Goal: Information Seeking & Learning: Learn about a topic

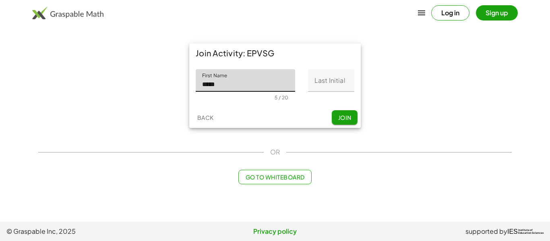
type input "*****"
click at [321, 82] on input "Last Initial" at bounding box center [331, 80] width 46 height 23
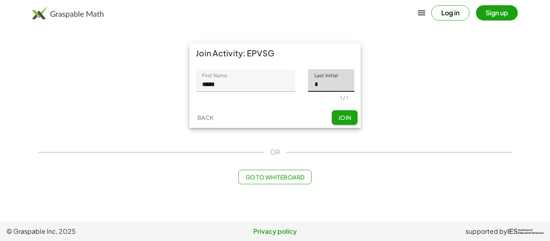
type input "*"
click at [345, 117] on span "Join" at bounding box center [344, 117] width 13 height 7
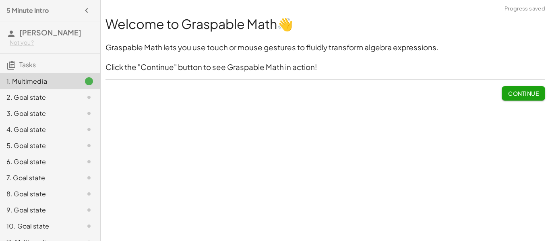
click at [534, 87] on button "Continue" at bounding box center [522, 93] width 43 height 14
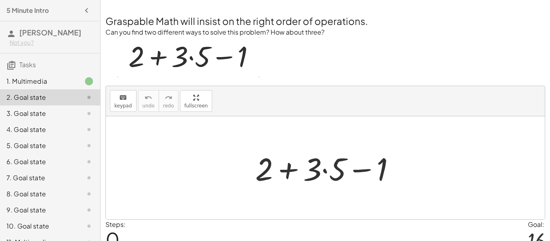
click at [188, 60] on img at bounding box center [188, 57] width 142 height 40
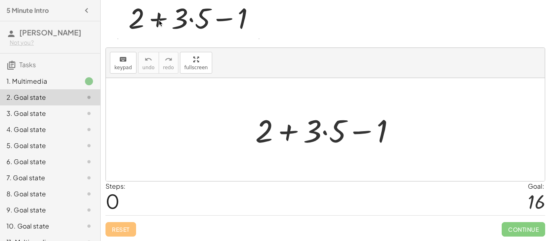
scroll to position [39, 0]
click at [325, 131] on div at bounding box center [328, 129] width 154 height 41
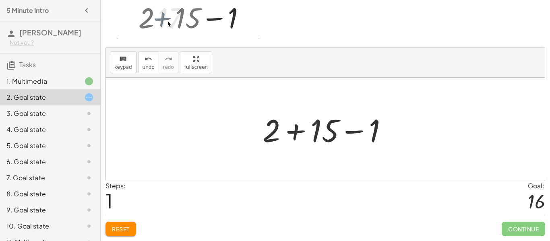
click at [348, 134] on div at bounding box center [328, 129] width 140 height 41
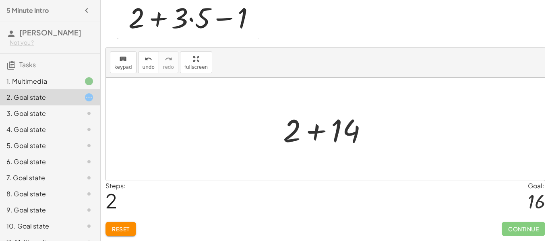
click at [320, 130] on div at bounding box center [328, 129] width 99 height 41
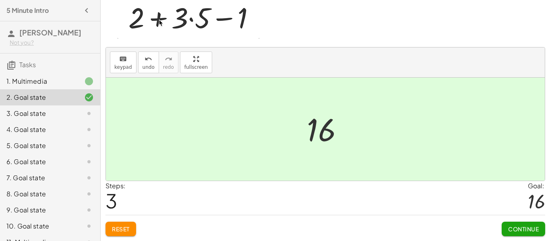
click at [523, 228] on span "Continue" at bounding box center [523, 228] width 31 height 7
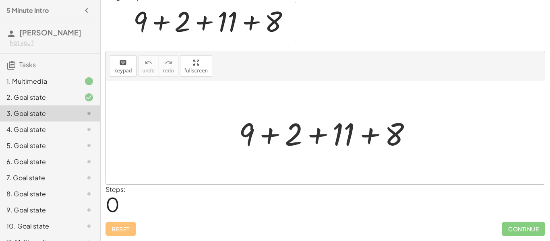
scroll to position [35, 0]
click at [272, 127] on div at bounding box center [328, 132] width 187 height 41
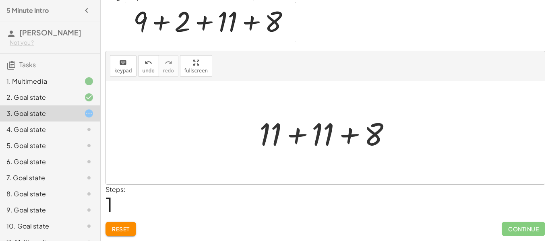
click at [293, 132] on div at bounding box center [328, 132] width 146 height 41
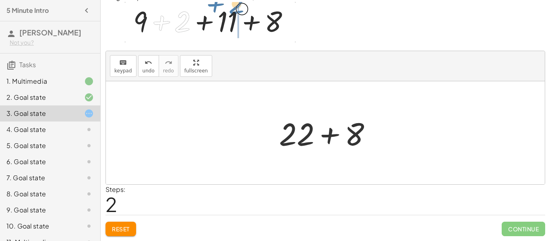
click at [330, 139] on div at bounding box center [328, 132] width 107 height 41
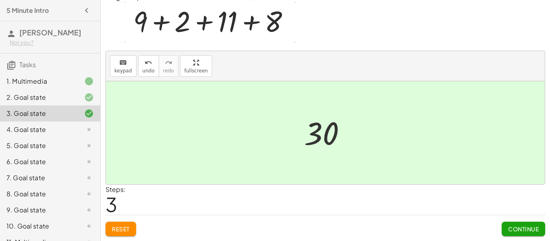
click at [521, 225] on span "Continue" at bounding box center [523, 228] width 31 height 7
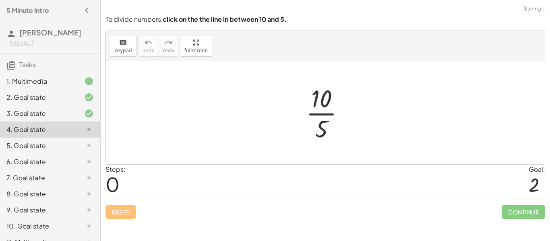
scroll to position [0, 0]
click at [321, 113] on div at bounding box center [328, 113] width 53 height 62
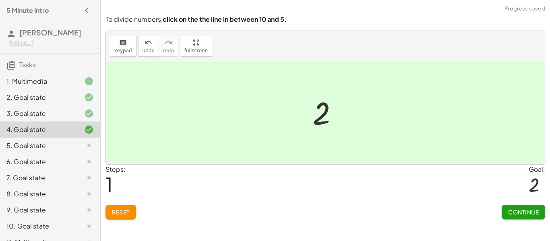
click at [524, 209] on span "Continue" at bounding box center [523, 211] width 31 height 7
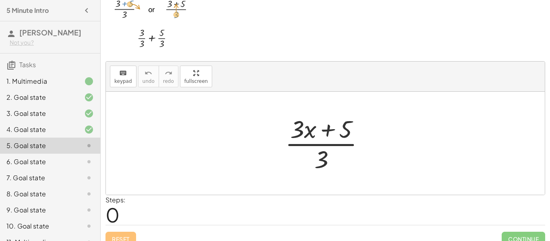
scroll to position [35, 0]
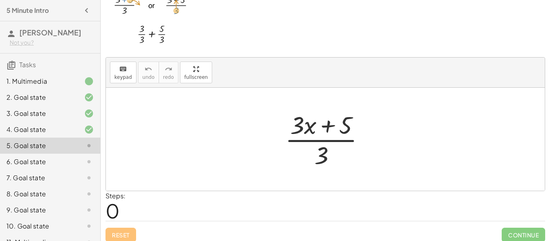
click at [327, 140] on div at bounding box center [328, 139] width 94 height 62
click at [327, 129] on div at bounding box center [328, 139] width 94 height 62
click at [316, 126] on div at bounding box center [328, 139] width 94 height 62
click at [313, 126] on div at bounding box center [328, 139] width 94 height 62
click at [311, 130] on div at bounding box center [328, 139] width 94 height 62
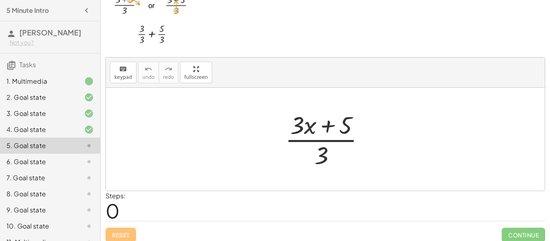
click at [299, 121] on div at bounding box center [328, 139] width 94 height 62
click at [332, 126] on div at bounding box center [328, 139] width 94 height 62
click at [325, 147] on div at bounding box center [328, 139] width 94 height 62
click at [333, 140] on div at bounding box center [328, 139] width 94 height 62
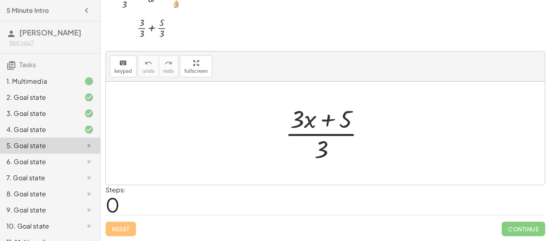
click at [342, 120] on div at bounding box center [328, 133] width 94 height 62
click at [332, 121] on div at bounding box center [328, 133] width 94 height 62
click at [305, 117] on div at bounding box center [328, 133] width 94 height 62
click at [303, 118] on div at bounding box center [328, 133] width 94 height 62
click at [310, 122] on div at bounding box center [328, 133] width 94 height 62
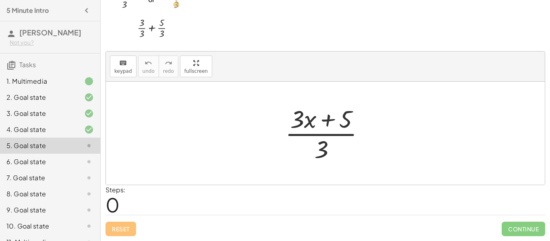
click at [310, 122] on div at bounding box center [328, 133] width 94 height 62
click at [344, 134] on div at bounding box center [328, 133] width 94 height 62
click at [323, 148] on div at bounding box center [328, 133] width 94 height 62
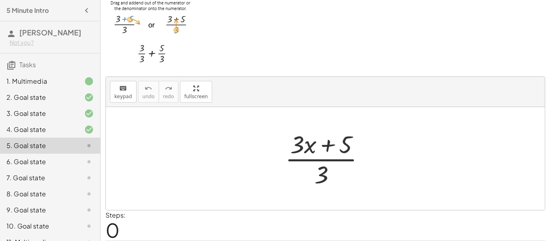
scroll to position [20, 0]
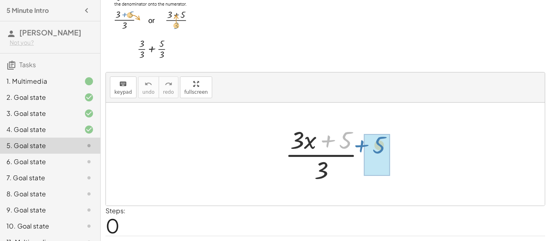
drag, startPoint x: 338, startPoint y: 149, endPoint x: 372, endPoint y: 155, distance: 34.3
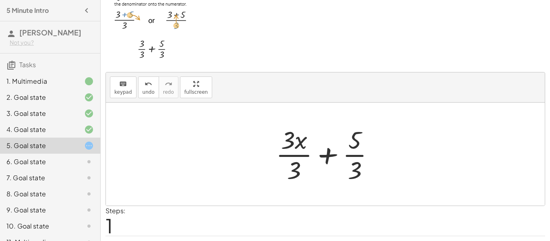
click at [354, 139] on div at bounding box center [328, 154] width 113 height 62
click at [355, 164] on div at bounding box center [328, 154] width 113 height 62
click at [332, 157] on div at bounding box center [328, 154] width 113 height 62
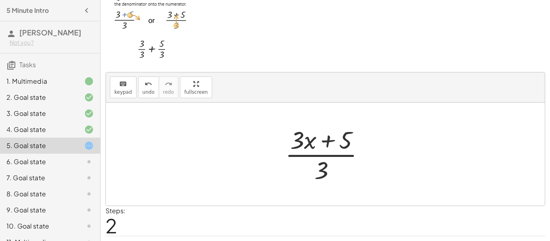
click at [325, 140] on div at bounding box center [328, 154] width 94 height 62
drag, startPoint x: 344, startPoint y: 143, endPoint x: 353, endPoint y: 152, distance: 13.1
click at [353, 152] on div at bounding box center [328, 154] width 94 height 62
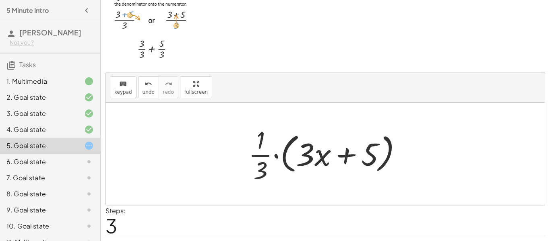
click at [276, 157] on div at bounding box center [328, 154] width 168 height 62
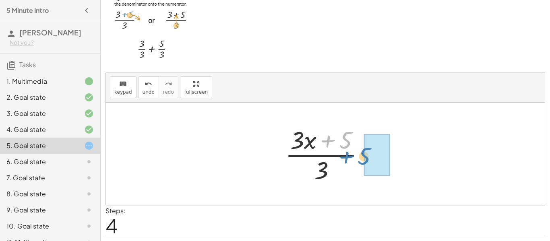
drag, startPoint x: 352, startPoint y: 138, endPoint x: 382, endPoint y: 154, distance: 34.6
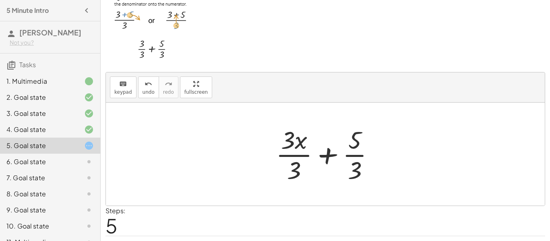
click at [357, 140] on div at bounding box center [328, 154] width 113 height 62
click at [326, 154] on div at bounding box center [328, 154] width 113 height 62
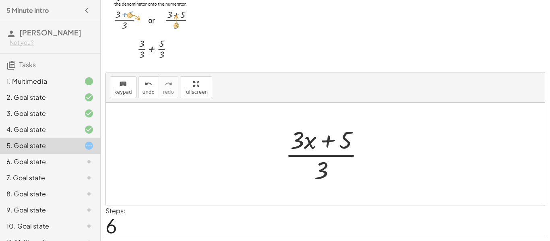
click at [327, 141] on div at bounding box center [328, 154] width 94 height 62
click at [318, 159] on div at bounding box center [328, 154] width 94 height 62
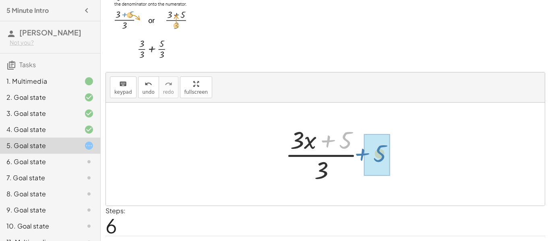
drag, startPoint x: 348, startPoint y: 137, endPoint x: 383, endPoint y: 152, distance: 38.8
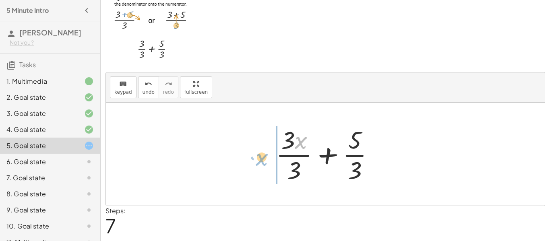
drag, startPoint x: 296, startPoint y: 136, endPoint x: 255, endPoint y: 152, distance: 43.7
click at [255, 152] on div "· ( + · 3 · x + 5 ) · 3 + · 3 · x · 3 + · 5 · 3 · ( + · 3 · x + 5 ) · 3 · · 1 ·…" at bounding box center [325, 154] width 439 height 103
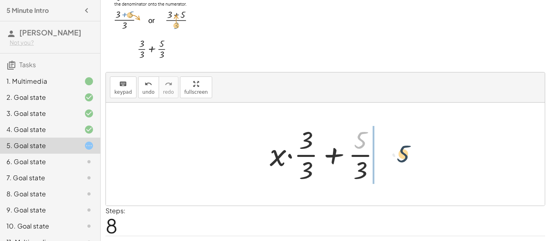
drag, startPoint x: 356, startPoint y: 141, endPoint x: 400, endPoint y: 155, distance: 45.9
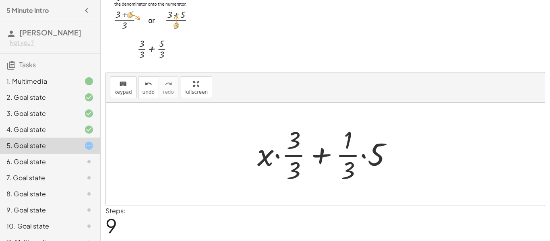
click at [363, 154] on div at bounding box center [328, 154] width 150 height 62
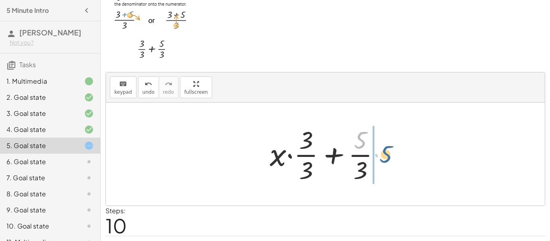
drag, startPoint x: 358, startPoint y: 135, endPoint x: 383, endPoint y: 152, distance: 29.9
click at [383, 152] on div at bounding box center [328, 154] width 125 height 62
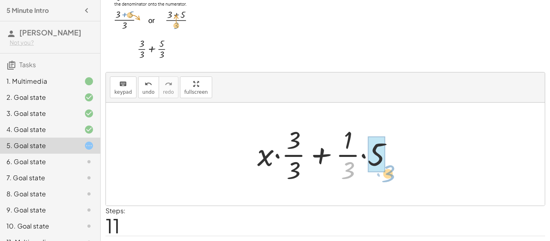
drag, startPoint x: 356, startPoint y: 164, endPoint x: 395, endPoint y: 164, distance: 39.4
click at [395, 164] on div at bounding box center [328, 154] width 150 height 62
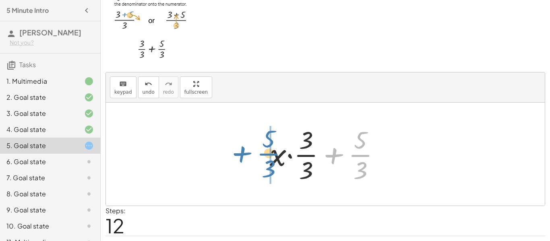
drag, startPoint x: 362, startPoint y: 162, endPoint x: 264, endPoint y: 162, distance: 98.2
click at [264, 162] on div "· ( + · 3 · x + 5 ) · 3 + · 3 · x · 3 + · 5 · 3 · ( + · 3 · x + 5 ) · 3 · · 1 ·…" at bounding box center [324, 154] width 135 height 66
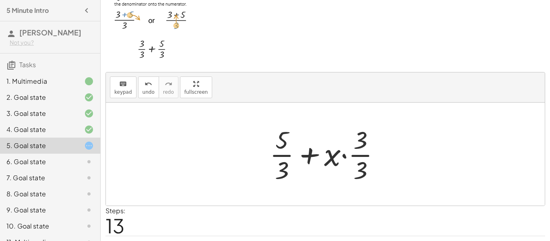
click at [341, 154] on div at bounding box center [328, 154] width 125 height 62
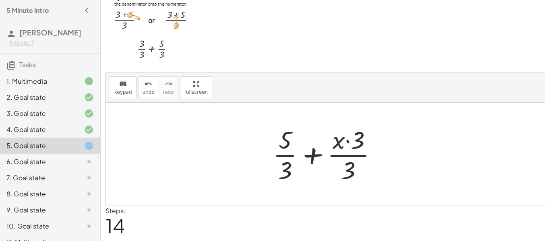
click at [347, 142] on div at bounding box center [328, 154] width 119 height 62
click at [351, 157] on div at bounding box center [328, 154] width 119 height 62
click at [315, 149] on div at bounding box center [328, 154] width 119 height 62
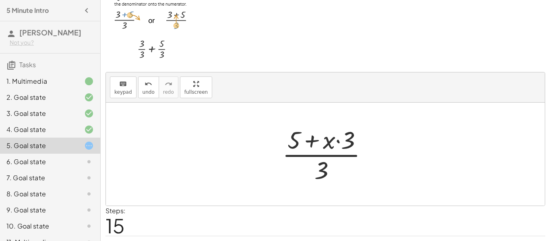
click at [338, 142] on div at bounding box center [328, 154] width 100 height 62
click at [314, 136] on div at bounding box center [328, 154] width 100 height 62
drag, startPoint x: 328, startPoint y: 163, endPoint x: 361, endPoint y: 157, distance: 33.5
click at [361, 157] on div at bounding box center [328, 154] width 100 height 62
drag, startPoint x: 326, startPoint y: 164, endPoint x: 302, endPoint y: 136, distance: 37.4
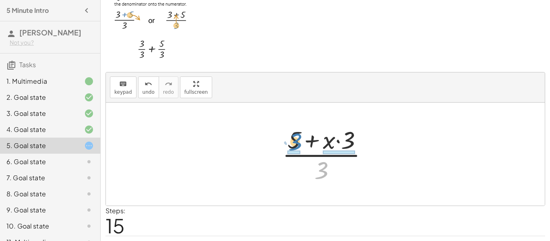
click at [302, 136] on div at bounding box center [328, 154] width 100 height 62
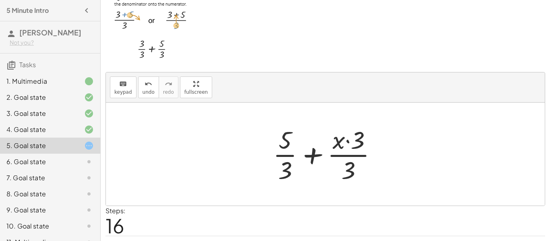
click at [341, 150] on div at bounding box center [328, 154] width 119 height 62
click at [288, 145] on div at bounding box center [328, 154] width 119 height 62
drag, startPoint x: 344, startPoint y: 145, endPoint x: 326, endPoint y: 149, distance: 18.5
click at [326, 149] on div at bounding box center [328, 154] width 119 height 62
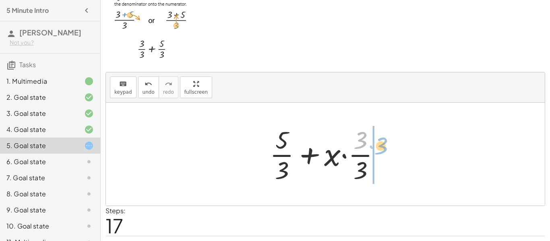
drag, startPoint x: 358, startPoint y: 139, endPoint x: 380, endPoint y: 146, distance: 23.5
click at [380, 146] on div at bounding box center [328, 154] width 125 height 62
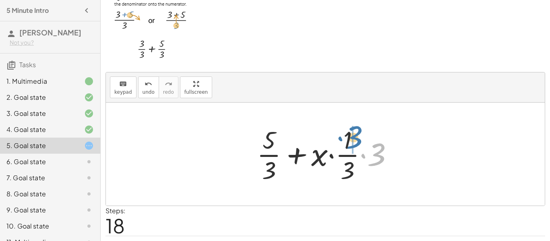
drag, startPoint x: 373, startPoint y: 156, endPoint x: 347, endPoint y: 139, distance: 31.1
click at [347, 139] on div at bounding box center [328, 154] width 151 height 62
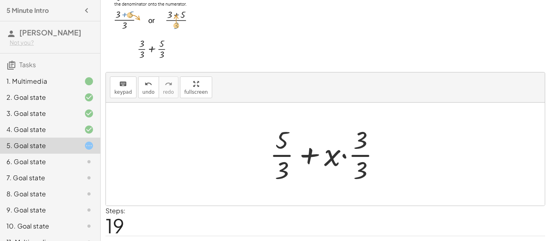
click at [346, 155] on div at bounding box center [328, 154] width 125 height 62
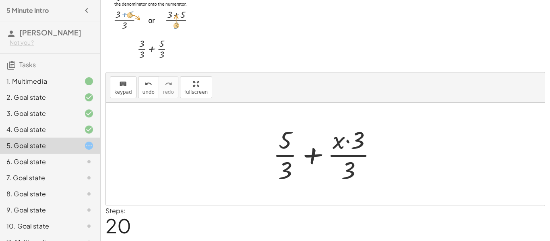
click at [317, 159] on div at bounding box center [328, 154] width 119 height 62
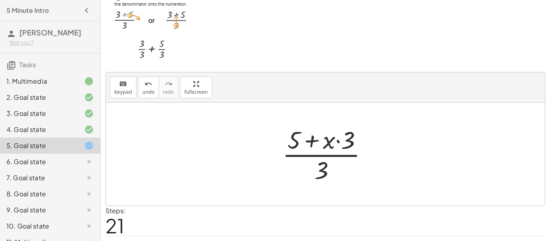
click at [315, 141] on div at bounding box center [328, 154] width 100 height 62
click at [148, 86] on icon "undo" at bounding box center [148, 84] width 8 height 10
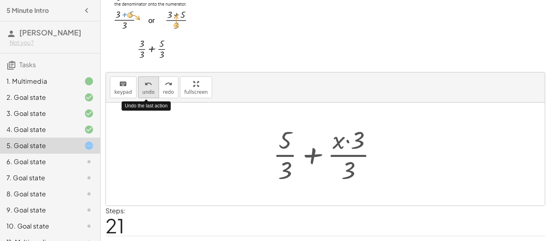
click at [148, 86] on icon "undo" at bounding box center [148, 84] width 8 height 10
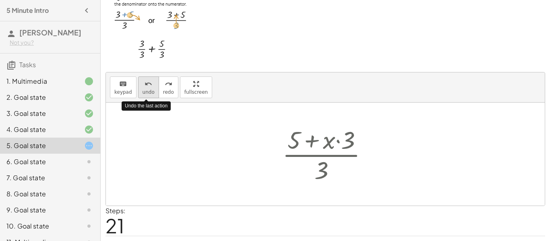
click at [148, 86] on icon "undo" at bounding box center [148, 84] width 8 height 10
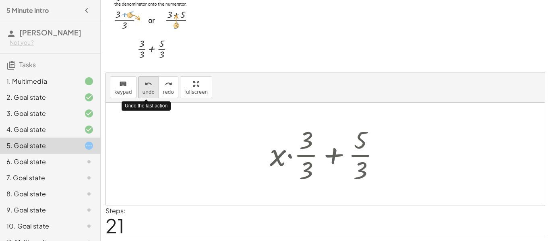
click at [148, 86] on icon "undo" at bounding box center [148, 84] width 8 height 10
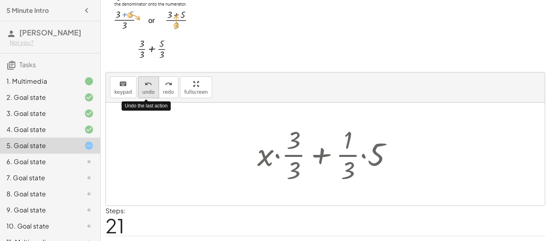
click at [148, 86] on icon "undo" at bounding box center [148, 84] width 8 height 10
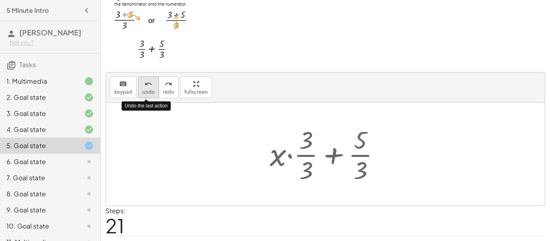
click at [148, 86] on icon "undo" at bounding box center [148, 84] width 8 height 10
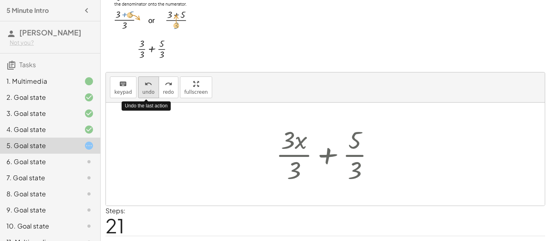
click at [148, 86] on icon "undo" at bounding box center [148, 84] width 8 height 10
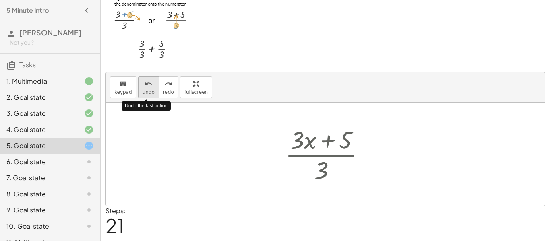
click at [148, 86] on icon "undo" at bounding box center [148, 84] width 8 height 10
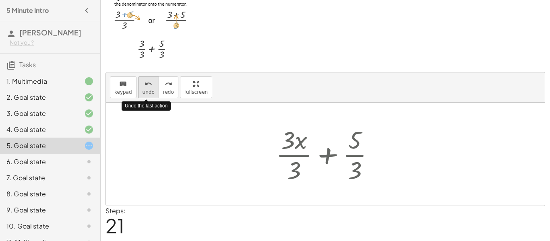
click at [148, 86] on icon "undo" at bounding box center [148, 84] width 8 height 10
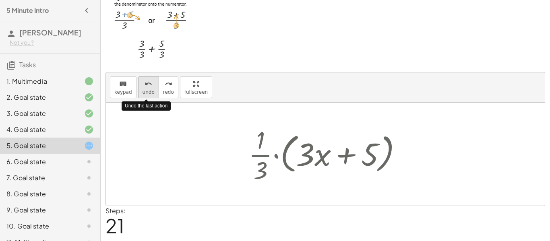
click at [148, 86] on icon "undo" at bounding box center [148, 84] width 8 height 10
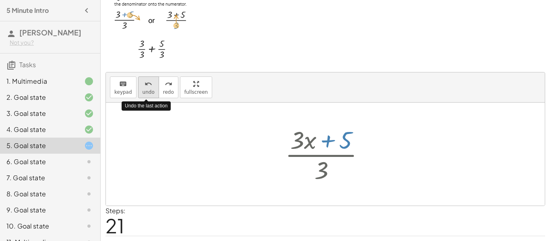
click at [148, 86] on icon "undo" at bounding box center [148, 84] width 8 height 10
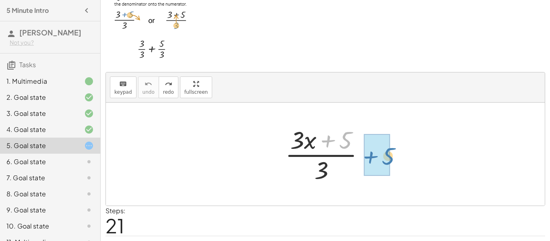
drag, startPoint x: 340, startPoint y: 149, endPoint x: 383, endPoint y: 166, distance: 46.0
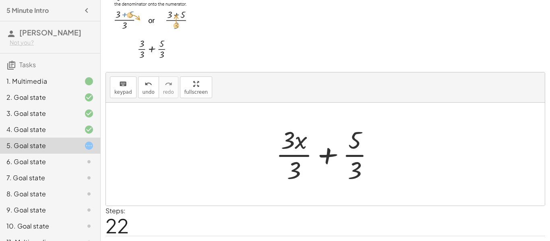
click at [299, 139] on div at bounding box center [328, 154] width 113 height 62
click at [320, 157] on div at bounding box center [328, 154] width 113 height 62
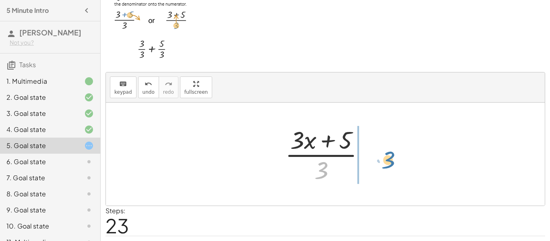
drag, startPoint x: 322, startPoint y: 164, endPoint x: 387, endPoint y: 152, distance: 66.2
click at [387, 152] on div "· ( + · 3 · x + 5 ) · 3 + · 3 · x · 3 + · 5 · 3 · 3 · 3 · x 5 · 3 · ( + + )" at bounding box center [325, 154] width 439 height 103
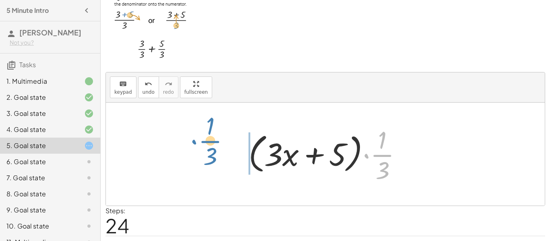
drag, startPoint x: 388, startPoint y: 154, endPoint x: 219, endPoint y: 141, distance: 169.5
click at [219, 141] on div "· ( + · 3 · x + 5 ) · 3 + · 3 · x · 3 + · 5 · 3 · ( + · 3 · x + 5 ) · 3 · · 1 ·…" at bounding box center [325, 154] width 439 height 103
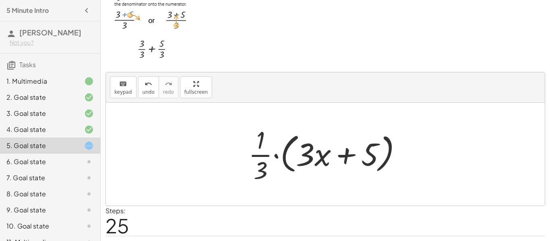
click at [274, 154] on div at bounding box center [328, 154] width 168 height 62
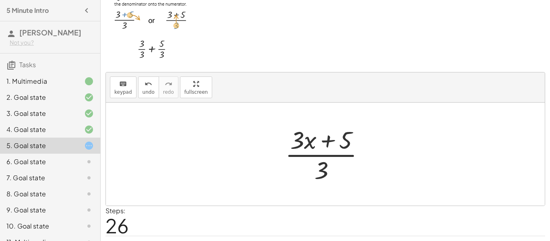
click at [311, 144] on div at bounding box center [328, 154] width 94 height 62
click at [332, 156] on div at bounding box center [328, 154] width 94 height 62
click at [142, 87] on div "undo" at bounding box center [148, 84] width 12 height 10
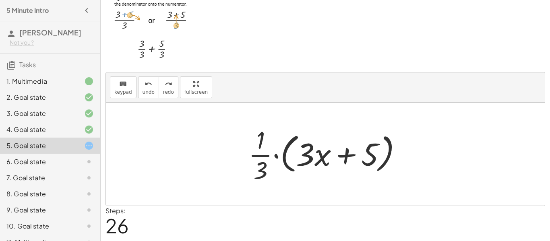
click at [354, 154] on div at bounding box center [328, 154] width 168 height 62
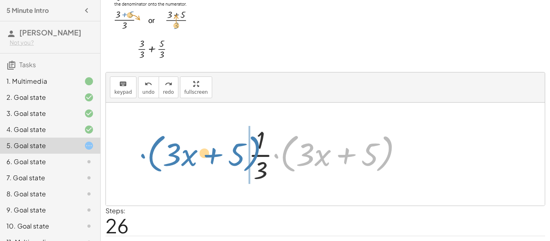
drag, startPoint x: 275, startPoint y: 157, endPoint x: 148, endPoint y: 160, distance: 127.2
click at [148, 160] on div "· ( + · 3 · x + 5 ) · 3 + · 3 · x · 3 + · 5 · 3 · ( + · 3 · x + 5 ) · 3 · ( + ·…" at bounding box center [325, 154] width 439 height 103
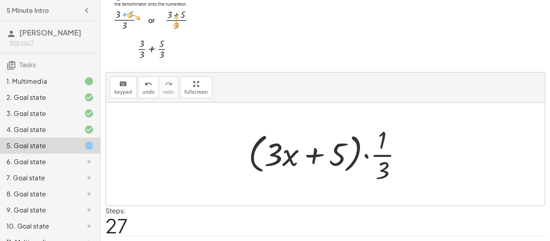
click at [313, 160] on div at bounding box center [328, 154] width 168 height 62
click at [367, 157] on div at bounding box center [328, 154] width 168 height 62
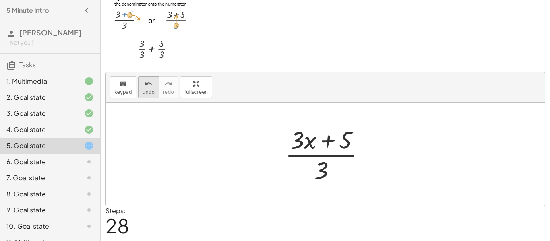
click at [145, 92] on span "undo" at bounding box center [148, 92] width 12 height 6
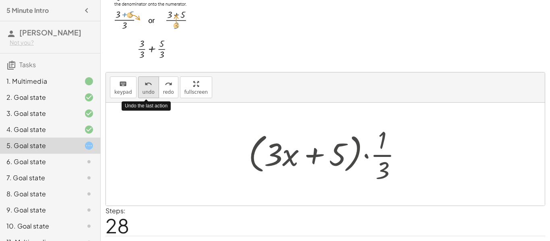
click at [145, 92] on span "undo" at bounding box center [148, 92] width 12 height 6
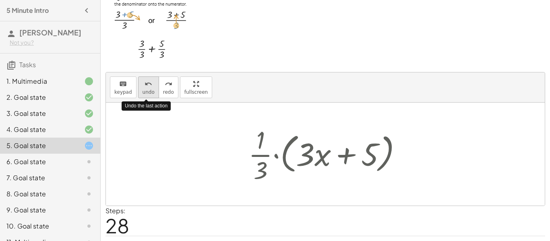
click at [145, 92] on span "undo" at bounding box center [148, 92] width 12 height 6
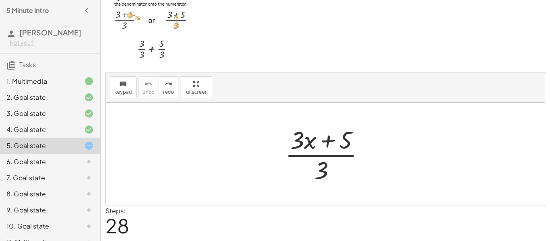
click at [323, 142] on div at bounding box center [328, 154] width 94 height 62
click at [322, 156] on div at bounding box center [328, 154] width 94 height 62
drag, startPoint x: 307, startPoint y: 140, endPoint x: 269, endPoint y: 151, distance: 39.7
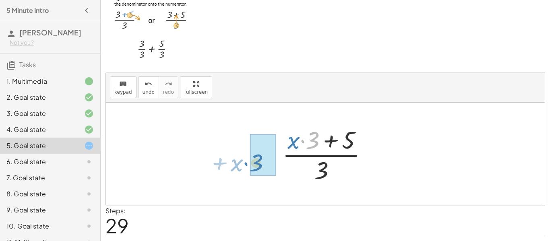
drag, startPoint x: 313, startPoint y: 136, endPoint x: 256, endPoint y: 158, distance: 61.0
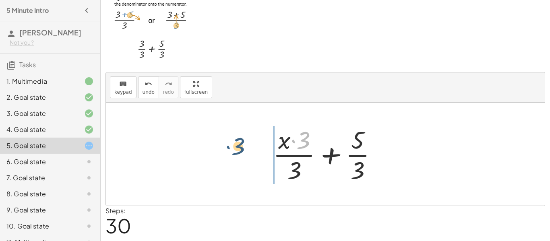
drag, startPoint x: 292, startPoint y: 140, endPoint x: 229, endPoint y: 148, distance: 63.7
click at [229, 148] on div "· ( + · 3 · x + 5 ) · 3 · ( + · x · 3 + 5 ) · 3 · 3 · + · 3 · x + 5 · 3 · 3" at bounding box center [325, 154] width 439 height 103
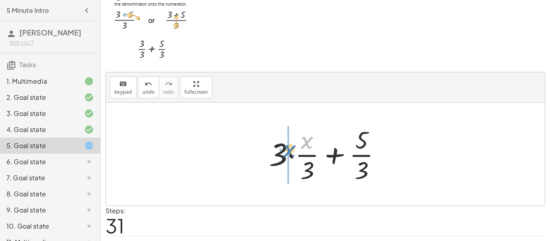
drag, startPoint x: 309, startPoint y: 143, endPoint x: 292, endPoint y: 152, distance: 19.6
click at [292, 152] on div at bounding box center [328, 154] width 127 height 62
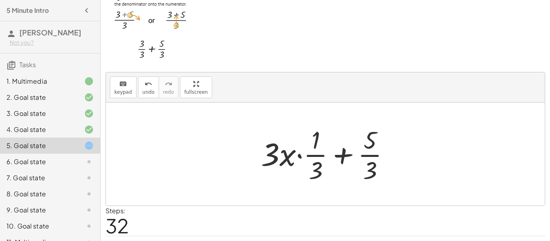
click at [303, 155] on div at bounding box center [328, 154] width 143 height 62
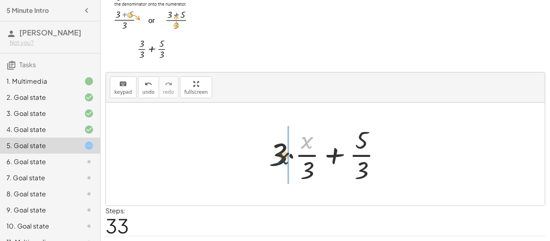
drag, startPoint x: 306, startPoint y: 142, endPoint x: 280, endPoint y: 159, distance: 30.5
click at [280, 159] on div at bounding box center [328, 154] width 127 height 62
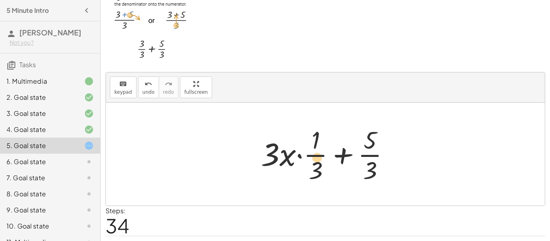
drag, startPoint x: 375, startPoint y: 153, endPoint x: 321, endPoint y: 156, distance: 53.2
click at [321, 156] on div at bounding box center [328, 154] width 143 height 62
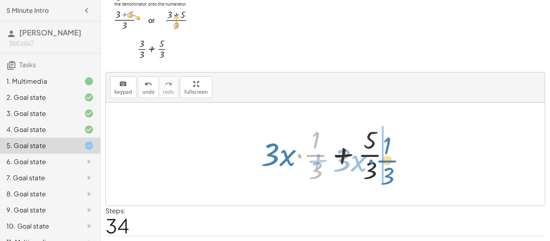
drag, startPoint x: 321, startPoint y: 155, endPoint x: 393, endPoint y: 161, distance: 71.8
click at [393, 161] on div at bounding box center [328, 154] width 143 height 62
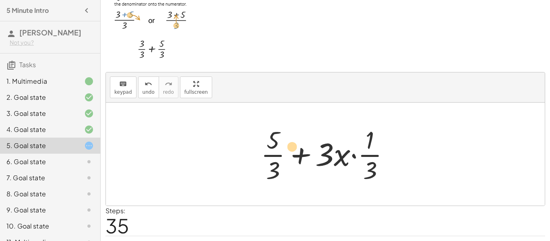
drag, startPoint x: 368, startPoint y: 165, endPoint x: 301, endPoint y: 138, distance: 71.5
click at [301, 138] on div at bounding box center [328, 154] width 143 height 62
drag, startPoint x: 367, startPoint y: 176, endPoint x: 391, endPoint y: 162, distance: 27.6
click at [391, 162] on div at bounding box center [328, 154] width 143 height 62
drag, startPoint x: 374, startPoint y: 165, endPoint x: 331, endPoint y: 150, distance: 46.1
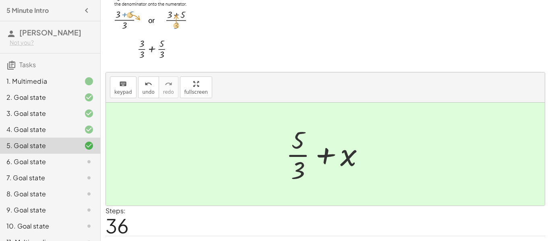
scroll to position [41, 0]
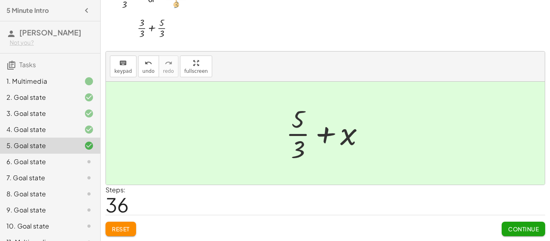
click at [542, 227] on button "Continue" at bounding box center [522, 229] width 43 height 14
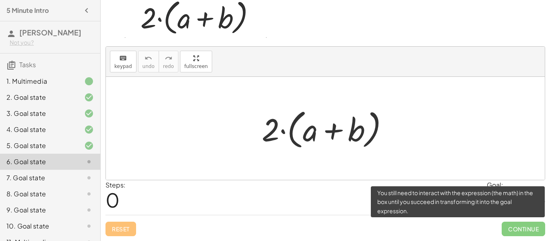
scroll to position [39, 0]
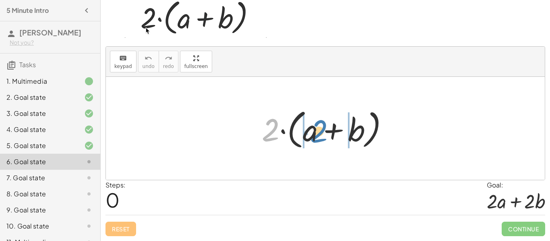
drag, startPoint x: 270, startPoint y: 128, endPoint x: 317, endPoint y: 130, distance: 47.9
click at [317, 130] on div at bounding box center [327, 128] width 141 height 46
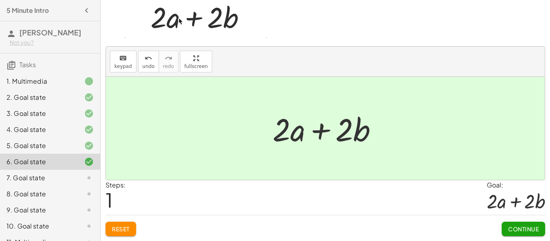
click at [517, 230] on span "Continue" at bounding box center [523, 228] width 31 height 7
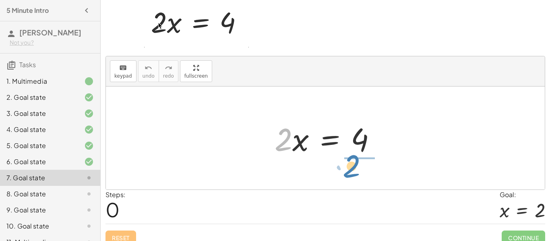
drag, startPoint x: 287, startPoint y: 134, endPoint x: 356, endPoint y: 160, distance: 73.7
click at [356, 160] on div "· 2 · x · 2 · x = 4" at bounding box center [325, 137] width 126 height 45
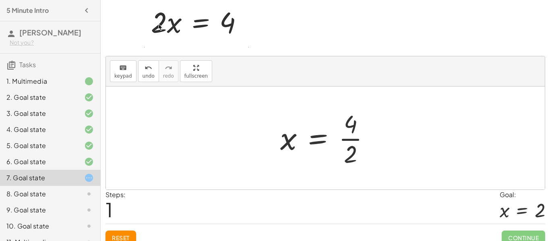
click at [350, 145] on div at bounding box center [328, 138] width 104 height 62
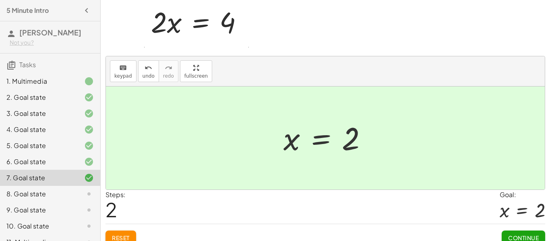
click at [514, 235] on span "Continue" at bounding box center [523, 237] width 31 height 7
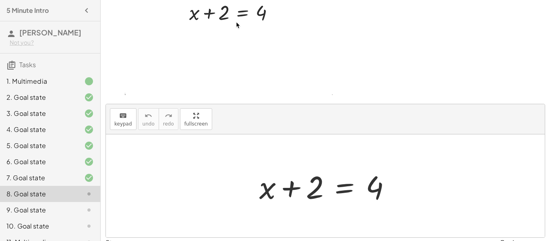
scroll to position [52, 0]
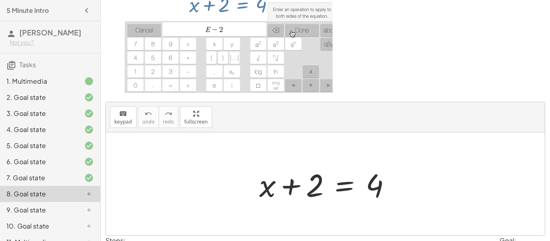
click at [344, 185] on div at bounding box center [328, 183] width 146 height 41
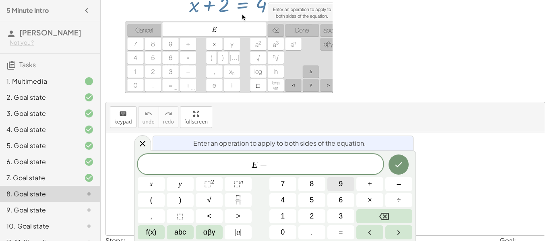
scroll to position [1, 0]
click at [397, 162] on icon "Done" at bounding box center [398, 165] width 10 height 10
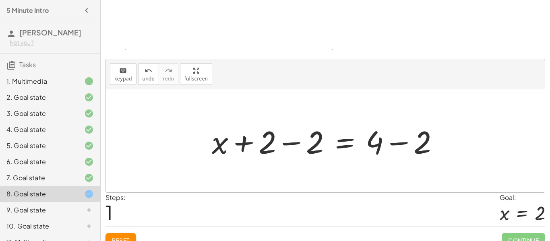
scroll to position [93, 0]
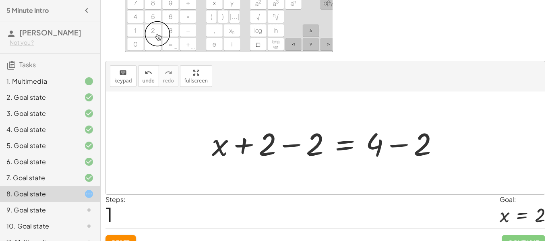
click at [389, 144] on div at bounding box center [328, 142] width 241 height 41
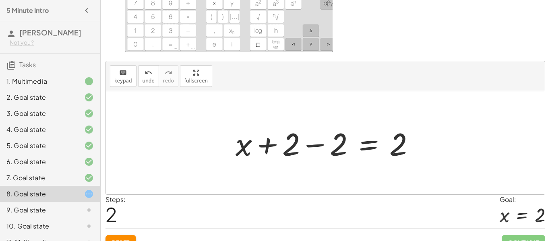
click at [310, 146] on div at bounding box center [328, 142] width 194 height 41
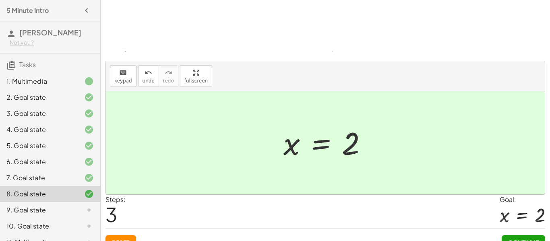
click at [534, 236] on button "Continue" at bounding box center [522, 242] width 43 height 14
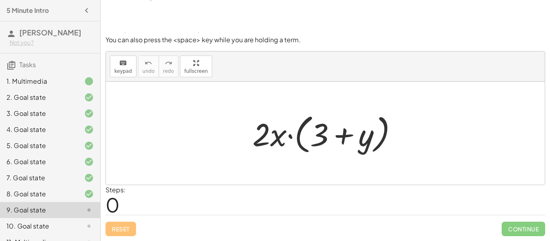
scroll to position [12, 0]
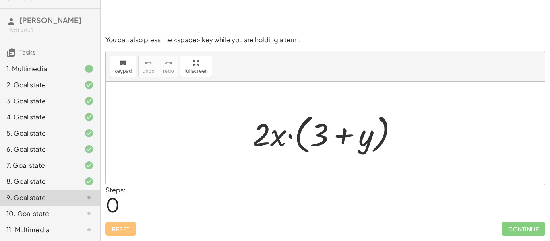
click at [350, 142] on div at bounding box center [327, 133] width 159 height 46
click at [345, 137] on div at bounding box center [327, 133] width 159 height 46
click at [290, 135] on div at bounding box center [327, 133] width 159 height 46
click at [264, 130] on div at bounding box center [327, 133] width 159 height 46
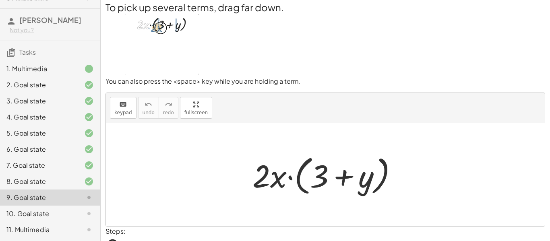
scroll to position [6, 0]
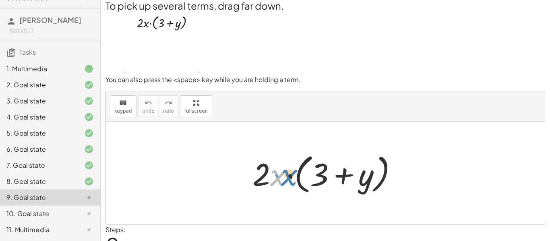
drag, startPoint x: 274, startPoint y: 174, endPoint x: 282, endPoint y: 174, distance: 8.1
click at [282, 174] on div at bounding box center [327, 173] width 159 height 46
drag, startPoint x: 271, startPoint y: 177, endPoint x: 325, endPoint y: 169, distance: 54.9
click at [325, 169] on div at bounding box center [327, 173] width 159 height 46
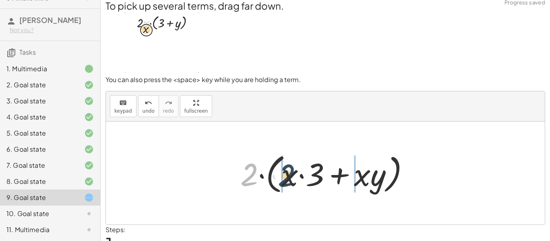
drag, startPoint x: 244, startPoint y: 175, endPoint x: 294, endPoint y: 174, distance: 49.9
click at [294, 174] on div at bounding box center [327, 173] width 183 height 46
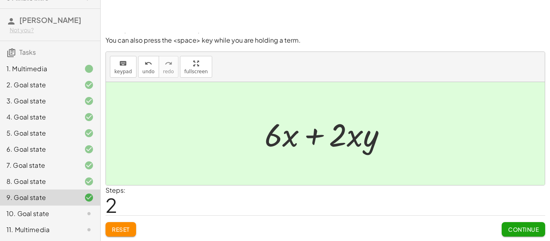
scroll to position [46, 0]
click at [527, 227] on span "Continue" at bounding box center [523, 228] width 31 height 7
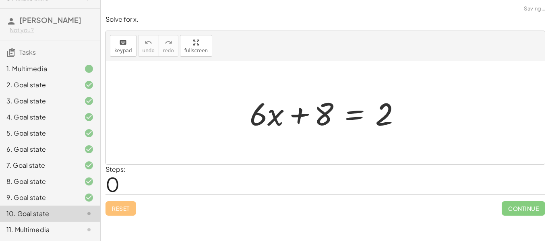
scroll to position [0, 0]
click at [410, 101] on div at bounding box center [327, 112] width 165 height 41
click at [325, 113] on div at bounding box center [327, 112] width 165 height 41
drag, startPoint x: 322, startPoint y: 110, endPoint x: 413, endPoint y: 118, distance: 91.7
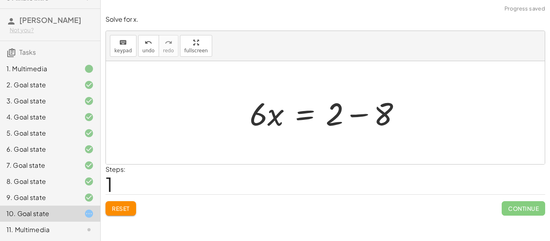
click at [363, 113] on div at bounding box center [327, 112] width 165 height 41
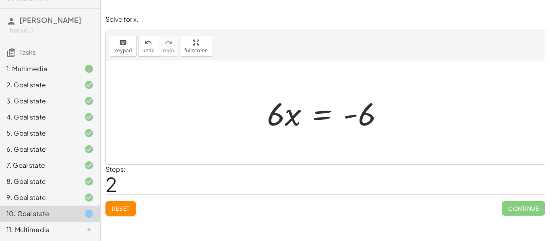
click at [274, 117] on div at bounding box center [328, 112] width 131 height 41
click at [282, 119] on div at bounding box center [328, 112] width 131 height 41
click at [289, 124] on div at bounding box center [328, 112] width 131 height 41
drag, startPoint x: 288, startPoint y: 119, endPoint x: 286, endPoint y: 115, distance: 4.1
click at [286, 115] on div at bounding box center [328, 112] width 131 height 41
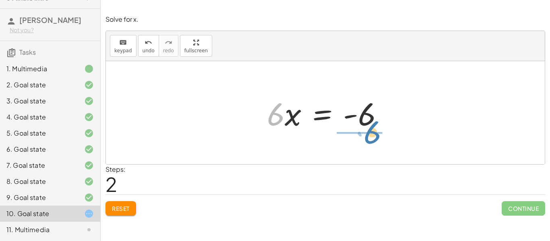
drag, startPoint x: 278, startPoint y: 115, endPoint x: 375, endPoint y: 133, distance: 98.3
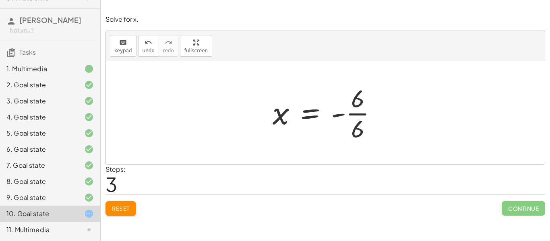
click at [280, 114] on div at bounding box center [327, 113] width 119 height 62
click at [339, 115] on div at bounding box center [327, 113] width 119 height 62
click at [358, 123] on div at bounding box center [327, 113] width 119 height 62
drag, startPoint x: 340, startPoint y: 113, endPoint x: 338, endPoint y: 109, distance: 4.3
click at [338, 109] on div at bounding box center [327, 113] width 119 height 62
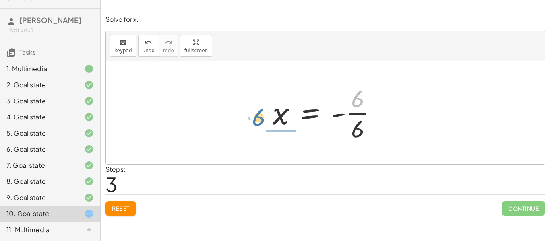
drag, startPoint x: 350, startPoint y: 105, endPoint x: 252, endPoint y: 120, distance: 98.6
click at [252, 120] on div "+ · 6 · x + 8 = 2 · 6 · x = + 2 − 8 · 6 · x = - 6 · 6 · 6 x = - 6 ·" at bounding box center [325, 112] width 439 height 103
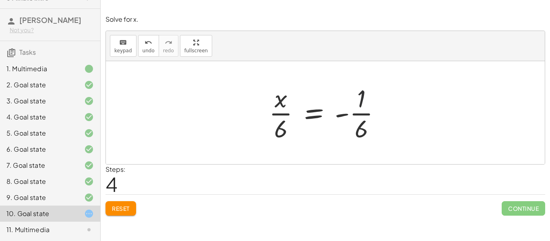
click at [363, 96] on div at bounding box center [328, 113] width 126 height 62
drag, startPoint x: 364, startPoint y: 130, endPoint x: 366, endPoint y: 94, distance: 36.3
click at [366, 94] on div at bounding box center [328, 113] width 126 height 62
drag, startPoint x: 364, startPoint y: 129, endPoint x: 267, endPoint y: 109, distance: 98.5
click at [267, 109] on div at bounding box center [328, 113] width 126 height 62
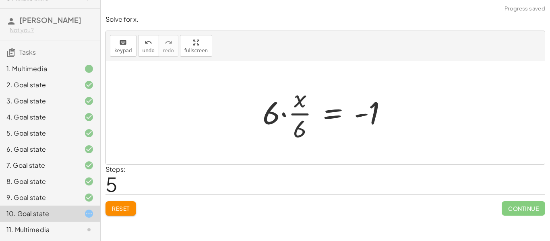
click at [285, 114] on div at bounding box center [327, 113] width 139 height 62
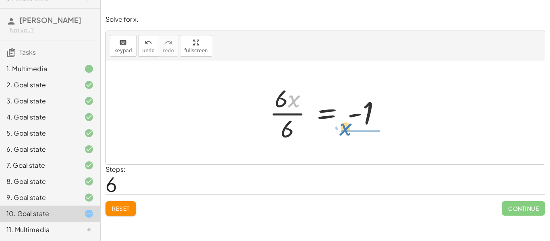
drag, startPoint x: 292, startPoint y: 103, endPoint x: 358, endPoint y: 136, distance: 73.8
click at [358, 136] on div at bounding box center [328, 113] width 126 height 62
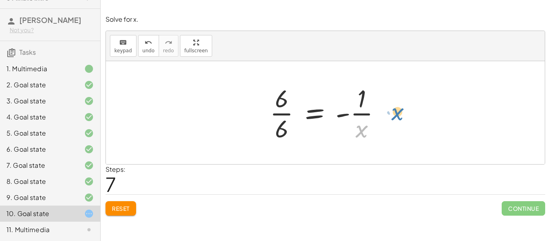
drag, startPoint x: 360, startPoint y: 132, endPoint x: 394, endPoint y: 116, distance: 38.2
drag, startPoint x: 367, startPoint y: 127, endPoint x: 292, endPoint y: 127, distance: 75.2
click at [292, 127] on div at bounding box center [329, 113] width 126 height 62
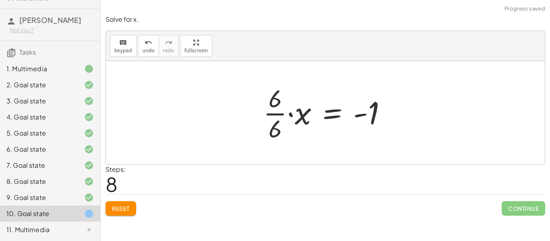
click at [288, 114] on div at bounding box center [328, 113] width 138 height 62
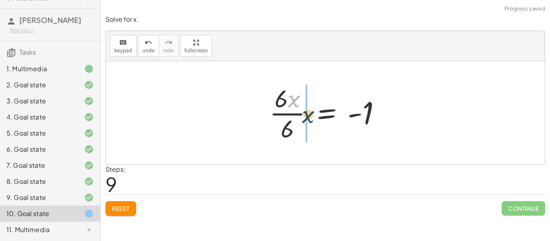
drag, startPoint x: 294, startPoint y: 101, endPoint x: 308, endPoint y: 118, distance: 22.3
click at [308, 118] on div at bounding box center [328, 113] width 126 height 62
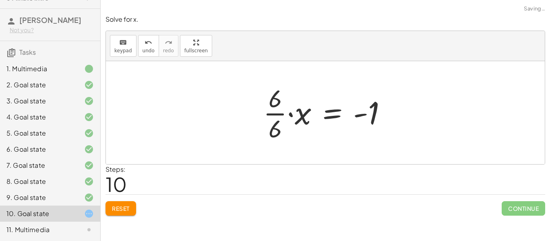
click at [149, 200] on div "Reset Continue" at bounding box center [324, 204] width 439 height 21
click at [131, 204] on button "Reset" at bounding box center [120, 208] width 31 height 14
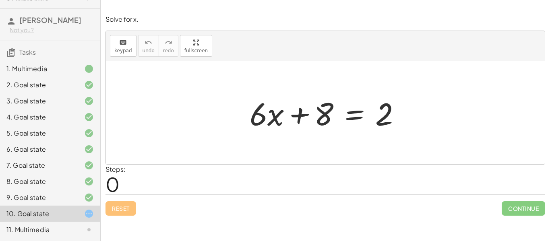
click at [301, 117] on div at bounding box center [327, 112] width 165 height 41
drag, startPoint x: 267, startPoint y: 113, endPoint x: 259, endPoint y: 119, distance: 10.3
click at [259, 119] on div at bounding box center [327, 112] width 165 height 41
click at [296, 113] on div at bounding box center [327, 112] width 165 height 41
click at [311, 113] on div at bounding box center [327, 112] width 165 height 41
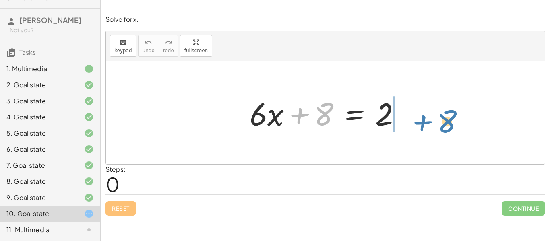
drag, startPoint x: 316, startPoint y: 116, endPoint x: 439, endPoint y: 122, distance: 123.3
click at [439, 122] on div "+ 8 + · 6 · x + 8 = 2" at bounding box center [325, 112] width 439 height 103
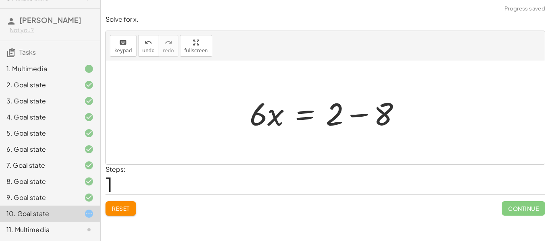
click at [358, 114] on div at bounding box center [327, 112] width 165 height 41
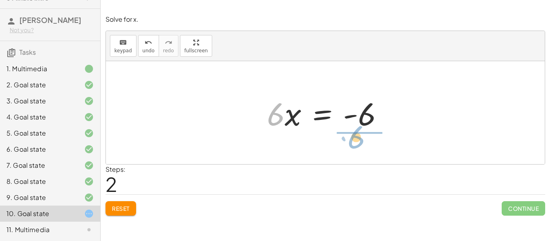
drag, startPoint x: 277, startPoint y: 120, endPoint x: 357, endPoint y: 144, distance: 83.2
click at [357, 144] on div "+ · 6 · x + 8 = 2 · 6 · x = + 2 − 8 · 6 · 6 · x = - 6" at bounding box center [325, 112] width 439 height 103
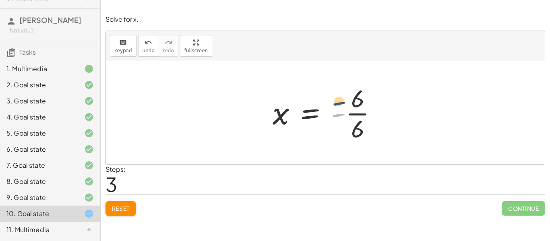
drag, startPoint x: 340, startPoint y: 116, endPoint x: 341, endPoint y: 101, distance: 14.9
click at [341, 101] on div at bounding box center [327, 113] width 119 height 62
drag, startPoint x: 339, startPoint y: 112, endPoint x: 255, endPoint y: 119, distance: 84.0
click at [356, 122] on div at bounding box center [327, 113] width 119 height 62
click at [356, 122] on div at bounding box center [321, 113] width 106 height 40
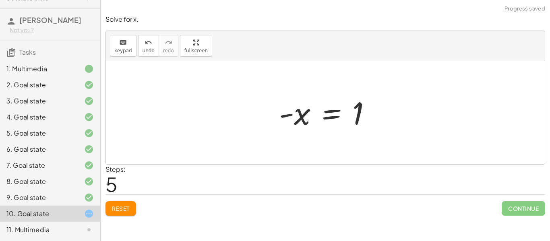
click at [295, 113] on div at bounding box center [328, 113] width 106 height 40
drag, startPoint x: 289, startPoint y: 113, endPoint x: 356, endPoint y: 116, distance: 67.2
click at [356, 116] on div at bounding box center [328, 113] width 106 height 40
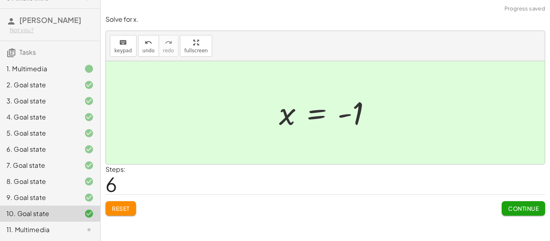
click at [523, 207] on span "Continue" at bounding box center [523, 208] width 31 height 7
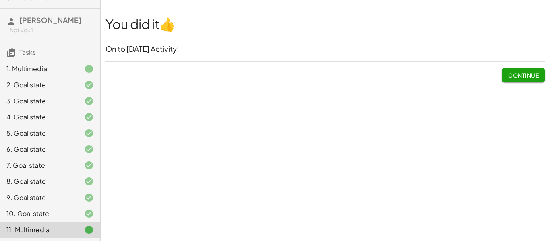
click at [514, 70] on button "Continue" at bounding box center [522, 75] width 43 height 14
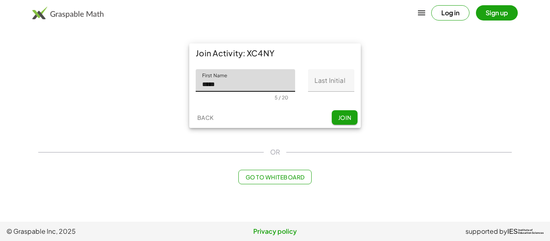
type input "*****"
click at [338, 76] on input "Last Initial" at bounding box center [331, 80] width 46 height 23
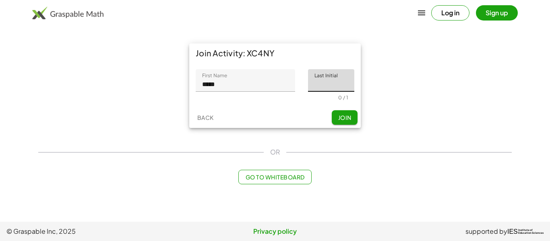
type input "*"
click at [343, 120] on span "Join" at bounding box center [344, 117] width 13 height 7
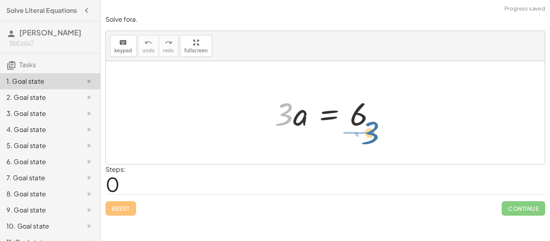
drag, startPoint x: 287, startPoint y: 116, endPoint x: 376, endPoint y: 134, distance: 90.7
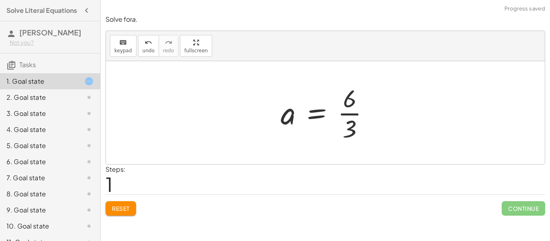
click at [348, 113] on div at bounding box center [327, 113] width 103 height 62
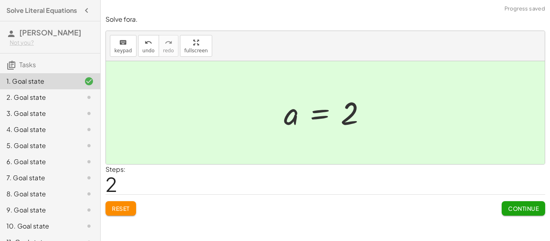
click at [534, 205] on span "Continue" at bounding box center [523, 208] width 31 height 7
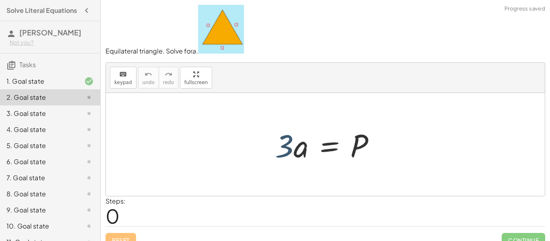
click at [285, 143] on div at bounding box center [328, 144] width 115 height 41
drag, startPoint x: 285, startPoint y: 143, endPoint x: 344, endPoint y: 139, distance: 59.3
click at [344, 139] on div at bounding box center [328, 144] width 115 height 41
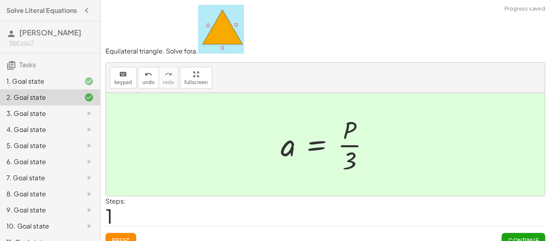
click at [355, 146] on div at bounding box center [327, 144] width 103 height 62
click at [516, 240] on span "Continue" at bounding box center [523, 240] width 31 height 7
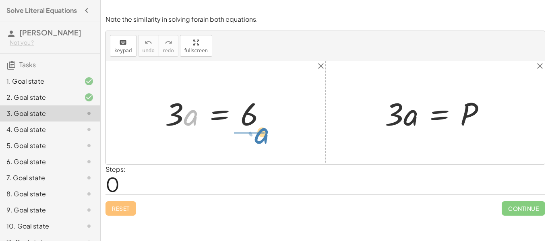
drag, startPoint x: 189, startPoint y: 114, endPoint x: 259, endPoint y: 133, distance: 72.6
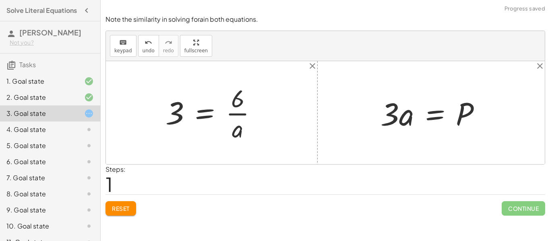
click at [232, 114] on div at bounding box center [214, 113] width 106 height 62
drag, startPoint x: 238, startPoint y: 131, endPoint x: 192, endPoint y: 115, distance: 49.2
click at [192, 115] on div at bounding box center [214, 113] width 106 height 62
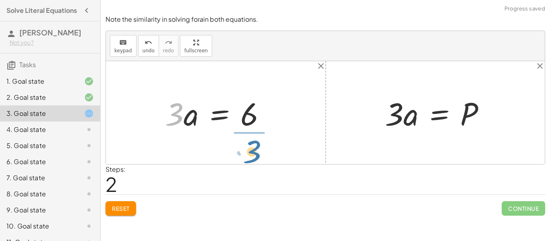
drag, startPoint x: 172, startPoint y: 114, endPoint x: 250, endPoint y: 144, distance: 84.1
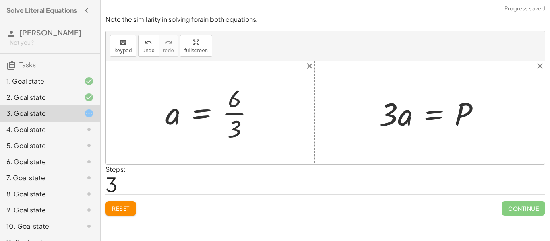
click at [239, 115] on div at bounding box center [212, 113] width 103 height 62
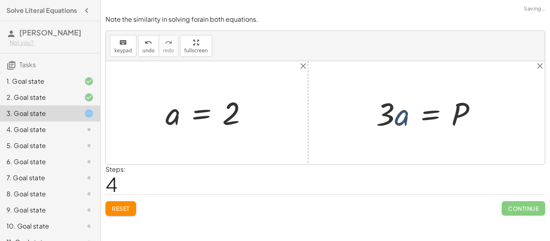
click at [400, 122] on div at bounding box center [429, 112] width 115 height 41
drag, startPoint x: 381, startPoint y: 115, endPoint x: 447, endPoint y: 117, distance: 65.6
click at [447, 117] on div at bounding box center [429, 112] width 115 height 41
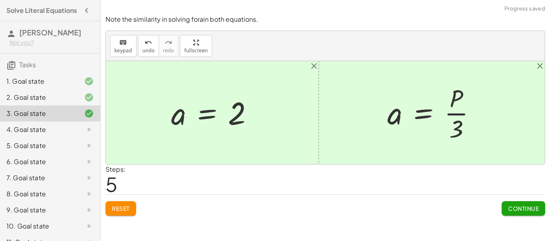
click at [519, 209] on span "Continue" at bounding box center [523, 208] width 31 height 7
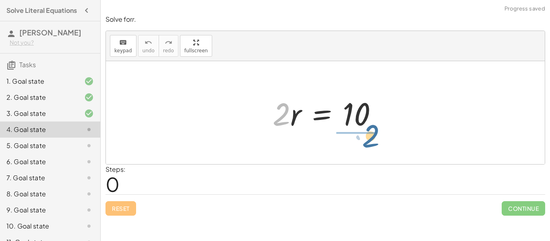
drag, startPoint x: 284, startPoint y: 113, endPoint x: 375, endPoint y: 135, distance: 93.1
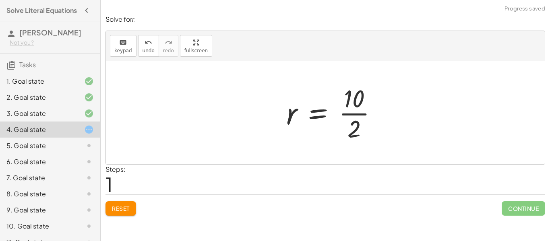
click at [360, 112] on div at bounding box center [334, 113] width 105 height 62
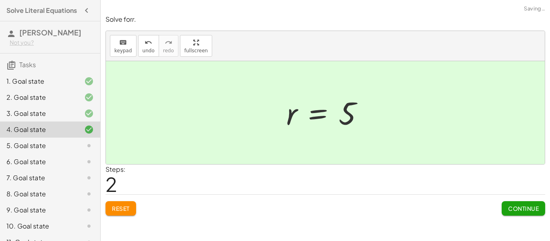
click at [519, 208] on span "Continue" at bounding box center [523, 208] width 31 height 7
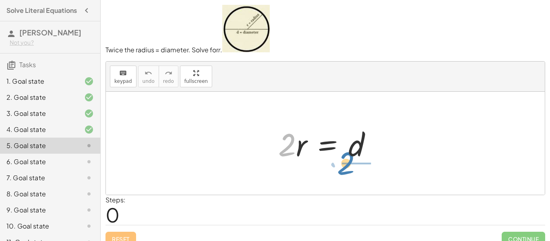
drag, startPoint x: 287, startPoint y: 135, endPoint x: 347, endPoint y: 154, distance: 63.0
click at [347, 154] on div at bounding box center [328, 143] width 108 height 41
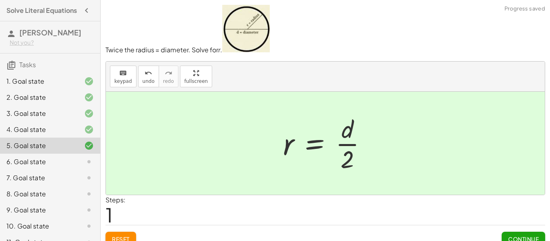
click at [352, 144] on div at bounding box center [328, 143] width 98 height 62
click at [523, 236] on span "Continue" at bounding box center [523, 238] width 31 height 7
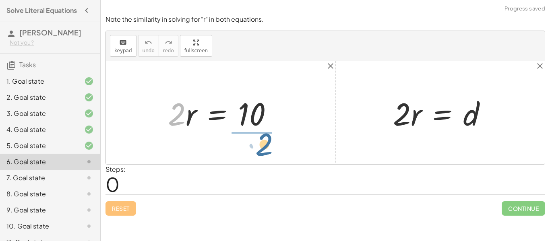
drag, startPoint x: 178, startPoint y: 106, endPoint x: 269, endPoint y: 124, distance: 92.6
click at [269, 124] on div at bounding box center [223, 112] width 119 height 41
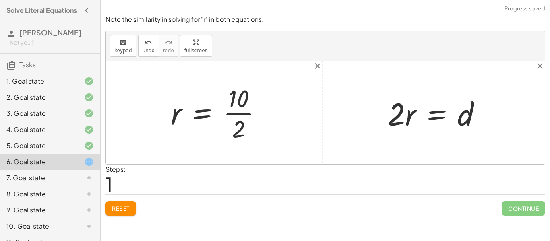
click at [255, 113] on div at bounding box center [219, 113] width 105 height 62
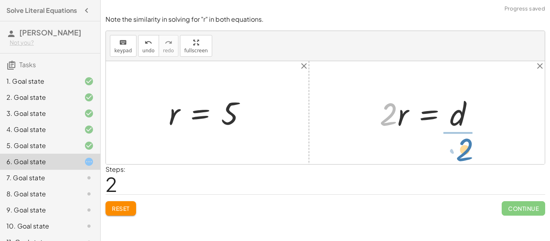
drag, startPoint x: 389, startPoint y: 112, endPoint x: 466, endPoint y: 148, distance: 84.8
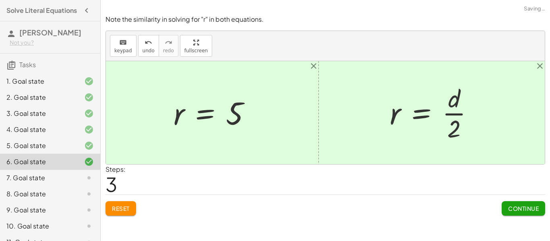
click at [520, 206] on span "Continue" at bounding box center [523, 208] width 31 height 7
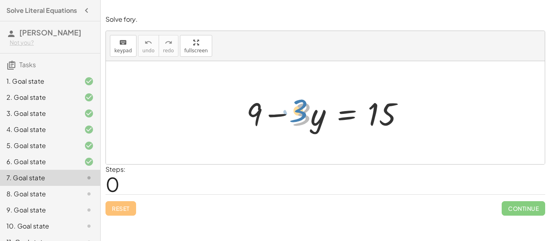
drag, startPoint x: 306, startPoint y: 114, endPoint x: 301, endPoint y: 110, distance: 6.0
click at [301, 110] on div at bounding box center [327, 112] width 171 height 41
click at [270, 116] on div at bounding box center [327, 112] width 171 height 41
drag, startPoint x: 254, startPoint y: 107, endPoint x: 400, endPoint y: 127, distance: 147.1
click at [400, 127] on div at bounding box center [327, 112] width 171 height 41
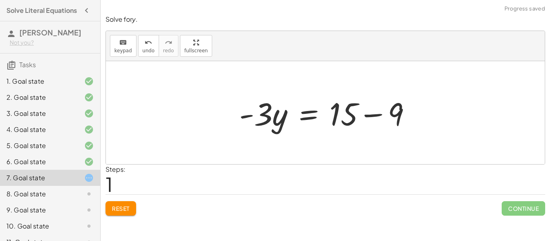
click at [377, 115] on div at bounding box center [328, 112] width 186 height 41
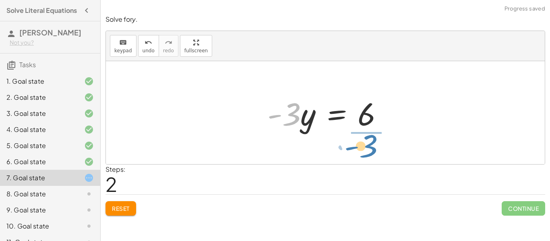
drag, startPoint x: 292, startPoint y: 113, endPoint x: 371, endPoint y: 142, distance: 84.7
click at [371, 142] on div "+ 9 − · 3 · y = 15 · - 3 · y = + 15 − 9 · - 3 · 3 · y = - 6" at bounding box center [325, 112] width 439 height 103
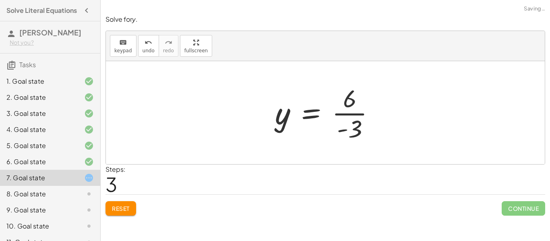
click at [348, 105] on div at bounding box center [328, 113] width 114 height 62
click at [352, 115] on div at bounding box center [328, 113] width 114 height 62
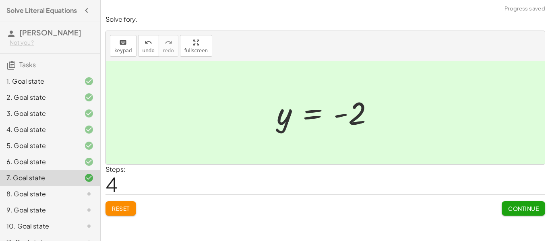
click at [521, 212] on button "Continue" at bounding box center [522, 208] width 43 height 14
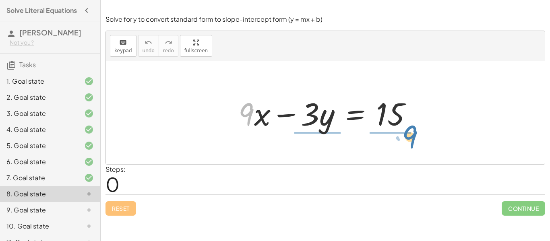
drag, startPoint x: 246, startPoint y: 111, endPoint x: 408, endPoint y: 134, distance: 163.4
